Goal: Task Accomplishment & Management: Manage account settings

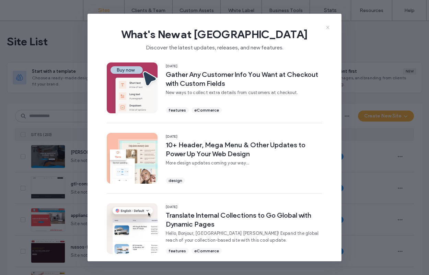
click at [328, 28] on icon at bounding box center [327, 27] width 5 height 5
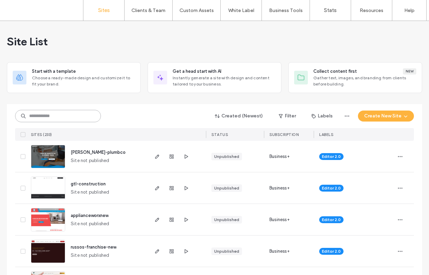
click at [72, 117] on input at bounding box center [58, 116] width 86 height 12
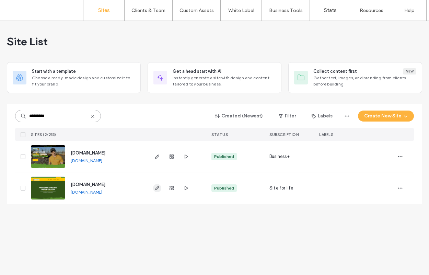
type input "*********"
click at [160, 189] on span "button" at bounding box center [157, 188] width 8 height 8
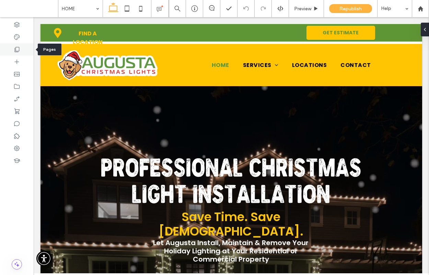
click at [15, 49] on use at bounding box center [17, 49] width 5 height 5
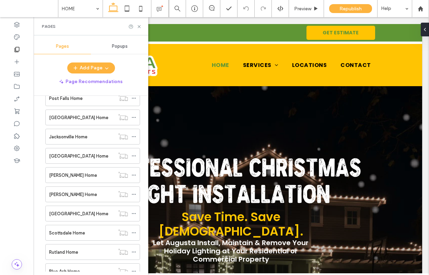
scroll to position [1715, 0]
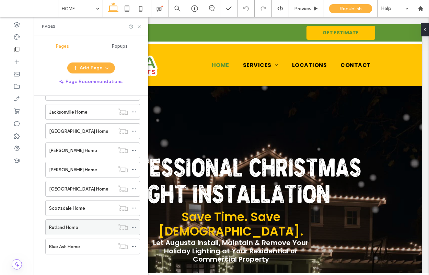
click at [132, 226] on icon at bounding box center [134, 227] width 5 height 5
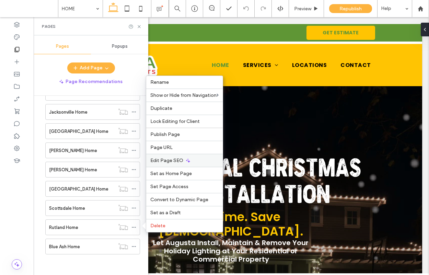
click at [174, 158] on span "Edit Page SEO" at bounding box center [166, 161] width 33 height 6
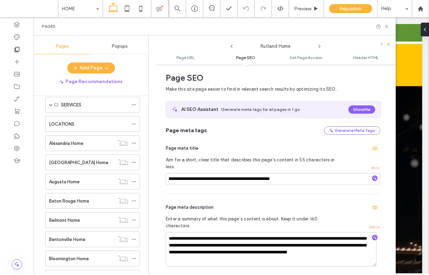
scroll to position [0, 0]
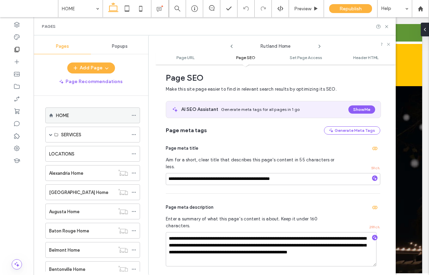
click at [101, 117] on div "HOME" at bounding box center [92, 115] width 72 height 7
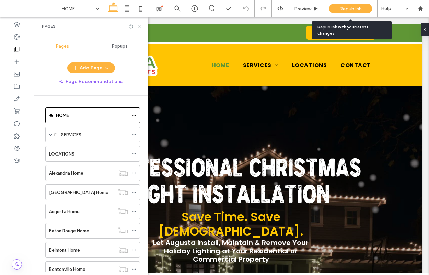
click at [350, 10] on span "Republish" at bounding box center [351, 9] width 22 height 6
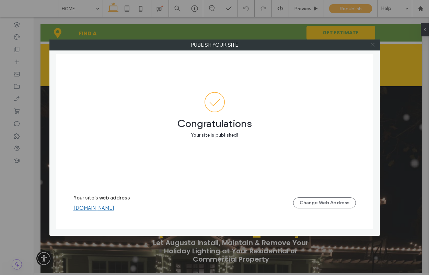
click at [375, 46] on icon at bounding box center [372, 44] width 5 height 5
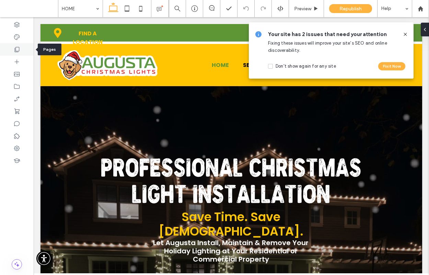
click at [16, 48] on icon at bounding box center [16, 49] width 7 height 7
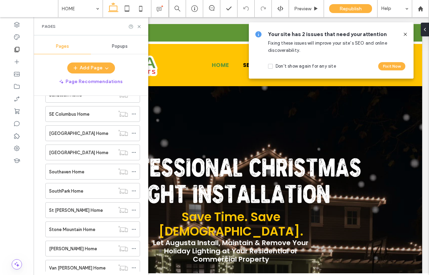
scroll to position [1715, 0]
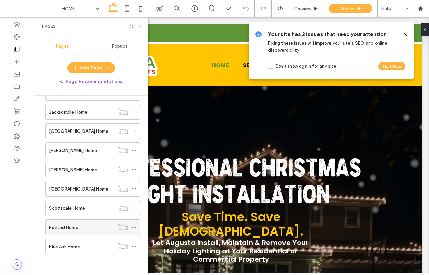
click at [132, 226] on icon at bounding box center [134, 227] width 5 height 5
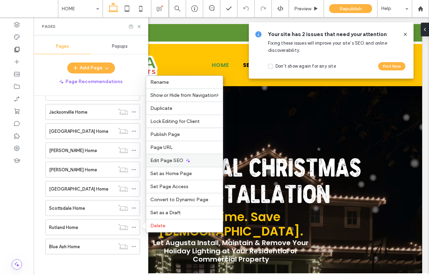
click at [186, 158] on icon at bounding box center [187, 160] width 5 height 5
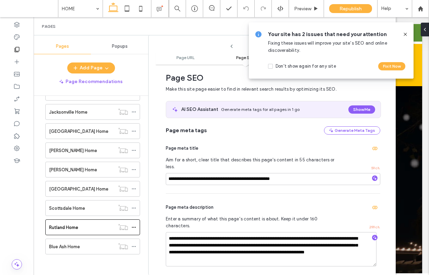
scroll to position [0, 0]
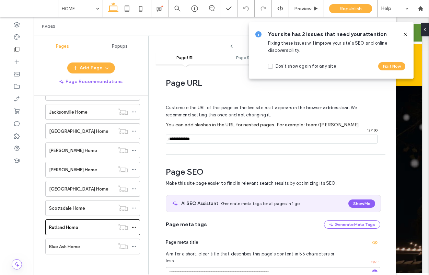
click at [408, 33] on icon at bounding box center [405, 34] width 5 height 5
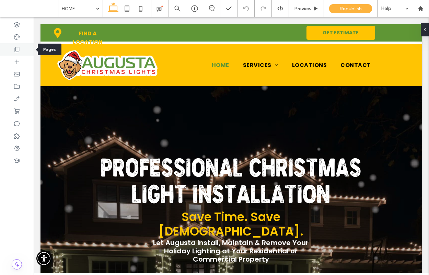
click at [19, 49] on icon at bounding box center [16, 49] width 7 height 7
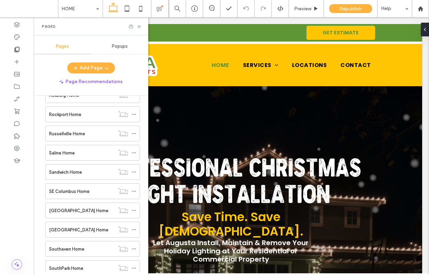
scroll to position [1715, 0]
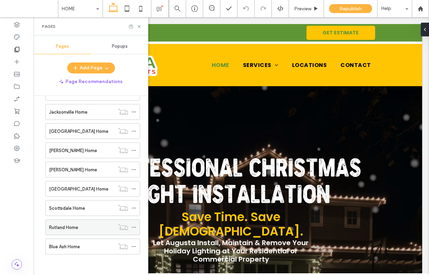
click at [132, 230] on span at bounding box center [134, 227] width 5 height 10
click at [134, 208] on use at bounding box center [134, 208] width 4 height 1
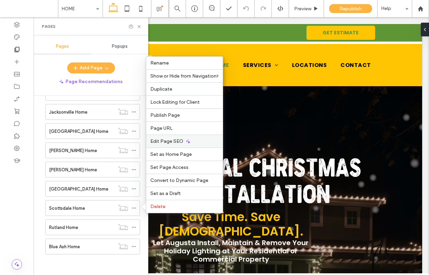
click at [170, 143] on span "Edit Page SEO" at bounding box center [166, 141] width 33 height 6
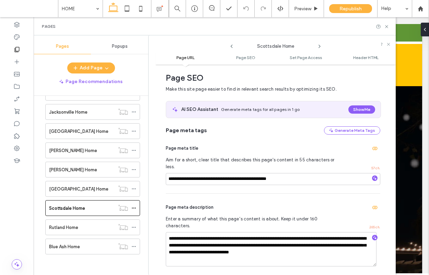
scroll to position [0, 0]
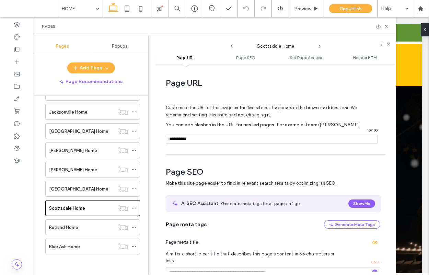
click at [321, 44] on icon at bounding box center [319, 46] width 5 height 5
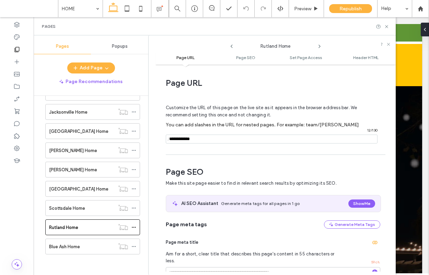
click at [318, 46] on icon at bounding box center [319, 46] width 5 height 5
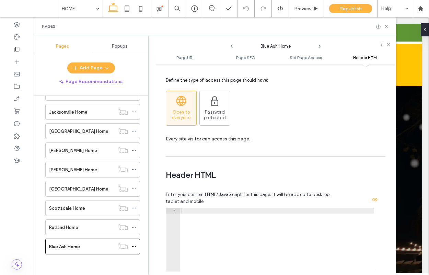
scroll to position [647, 0]
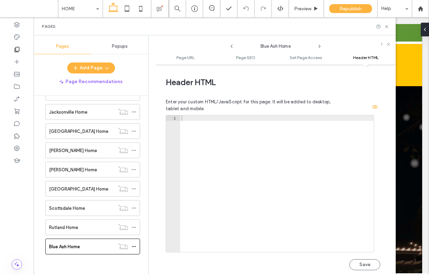
click at [232, 47] on use at bounding box center [232, 46] width 2 height 3
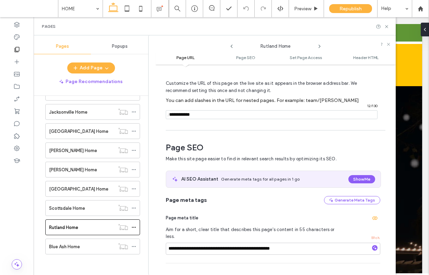
scroll to position [0, 0]
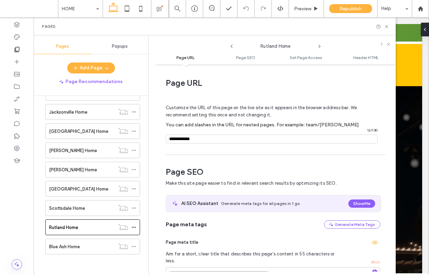
drag, startPoint x: 196, startPoint y: 140, endPoint x: 185, endPoint y: 139, distance: 11.4
click at [185, 139] on input "notEmpty" at bounding box center [272, 139] width 212 height 9
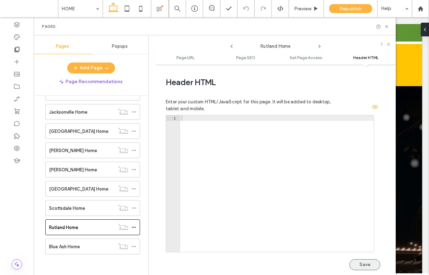
type input "*******"
click at [361, 259] on button "Save" at bounding box center [365, 264] width 31 height 11
click at [318, 48] on icon at bounding box center [319, 46] width 5 height 5
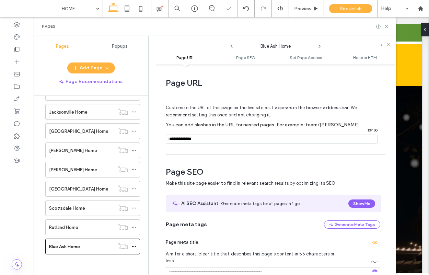
scroll to position [94, 0]
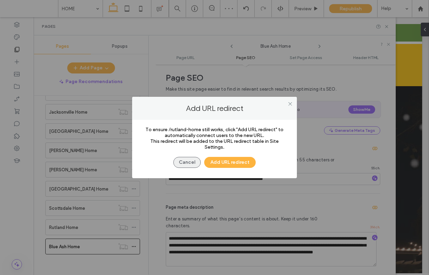
click at [196, 160] on button "Cancel" at bounding box center [186, 162] width 27 height 11
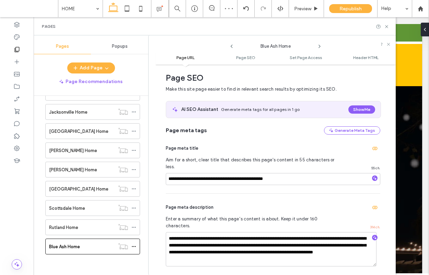
scroll to position [0, 0]
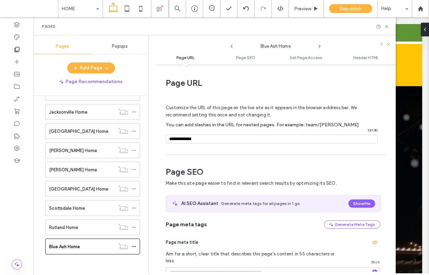
drag, startPoint x: 201, startPoint y: 140, endPoint x: 196, endPoint y: 140, distance: 5.2
click at [196, 140] on input "notEmpty" at bounding box center [272, 139] width 212 height 9
click at [190, 140] on input "notEmpty" at bounding box center [272, 139] width 212 height 9
click at [181, 139] on input "notEmpty" at bounding box center [272, 139] width 212 height 9
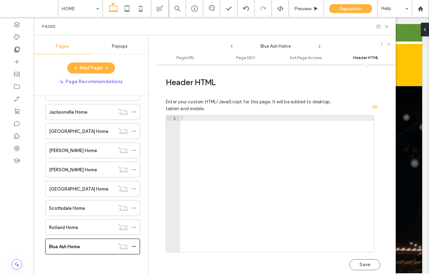
type input "*******"
click at [194, 153] on div at bounding box center [277, 189] width 194 height 148
click at [367, 259] on button "Save" at bounding box center [365, 264] width 31 height 11
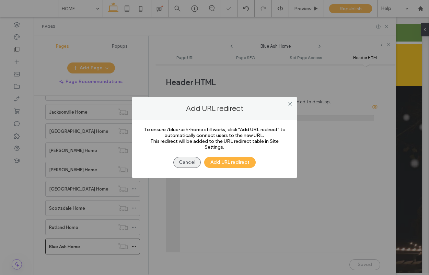
click at [187, 162] on button "Cancel" at bounding box center [186, 162] width 27 height 11
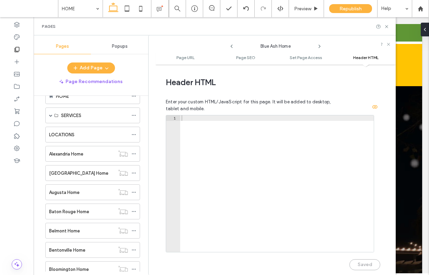
scroll to position [0, 0]
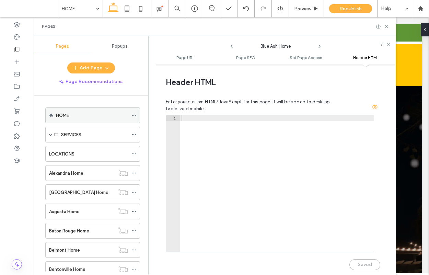
click at [91, 118] on div "HOME" at bounding box center [92, 115] width 72 height 7
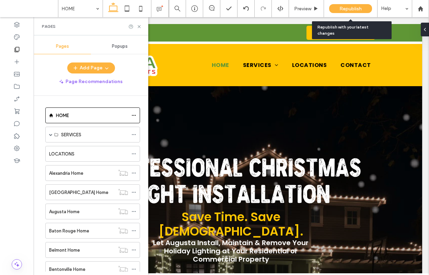
click at [359, 8] on span "Republish" at bounding box center [351, 9] width 22 height 6
